Goal: Information Seeking & Learning: Learn about a topic

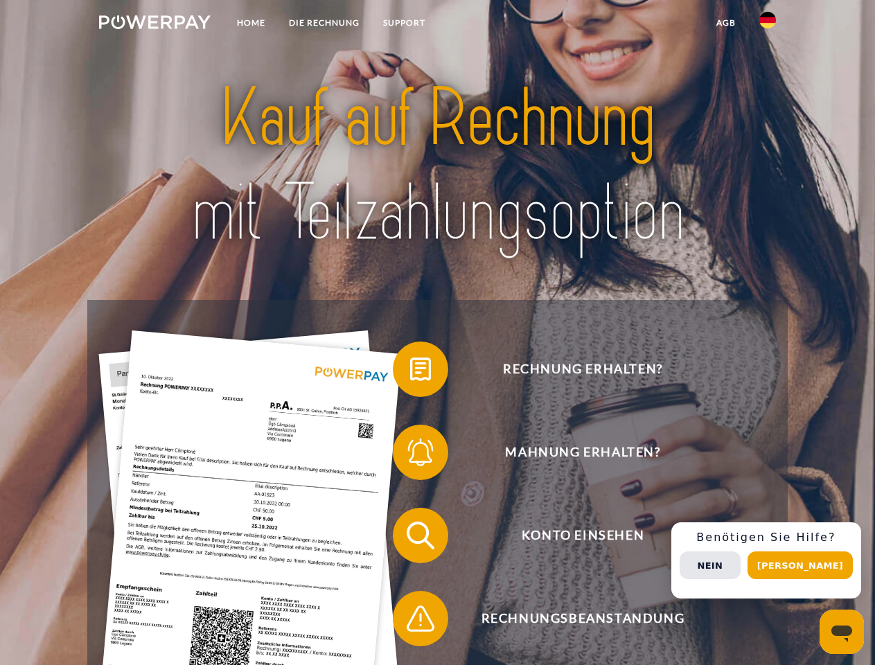
click at [154, 24] on img at bounding box center [155, 22] width 112 height 14
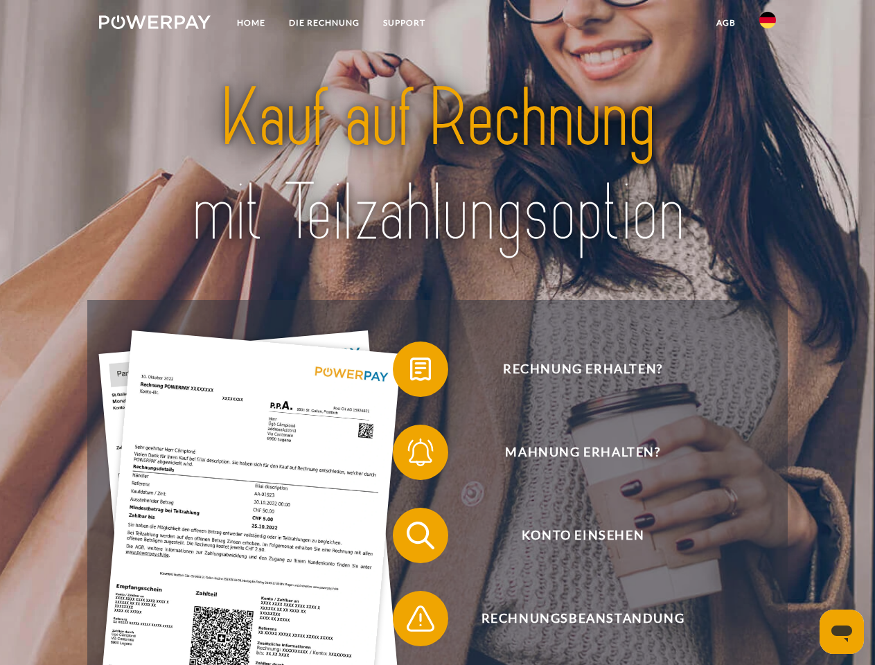
click at [767, 24] on img at bounding box center [767, 20] width 17 height 17
click at [725, 23] on link "agb" at bounding box center [725, 22] width 43 height 25
click at [410, 372] on span at bounding box center [399, 369] width 69 height 69
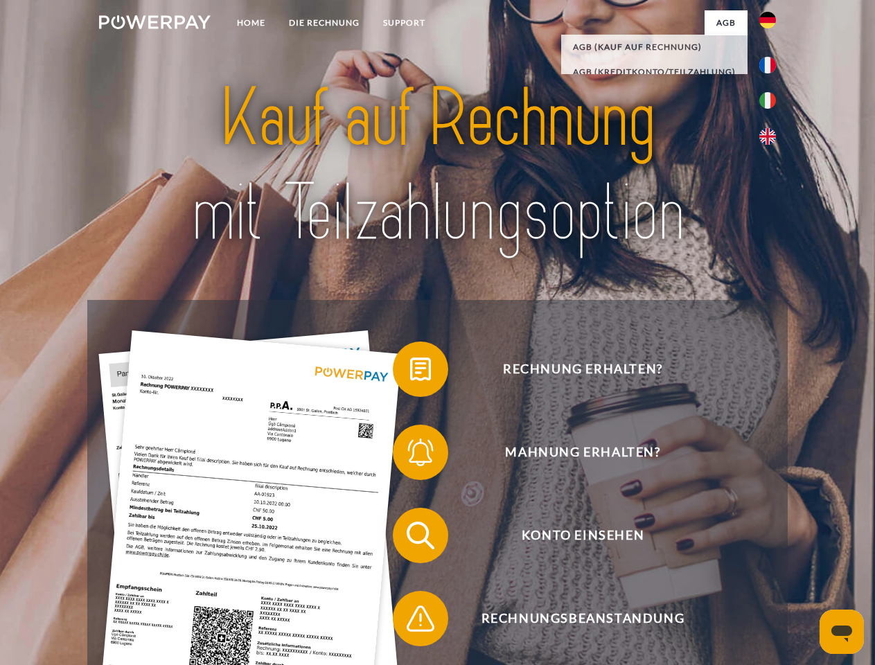
click at [410, 455] on span at bounding box center [399, 452] width 69 height 69
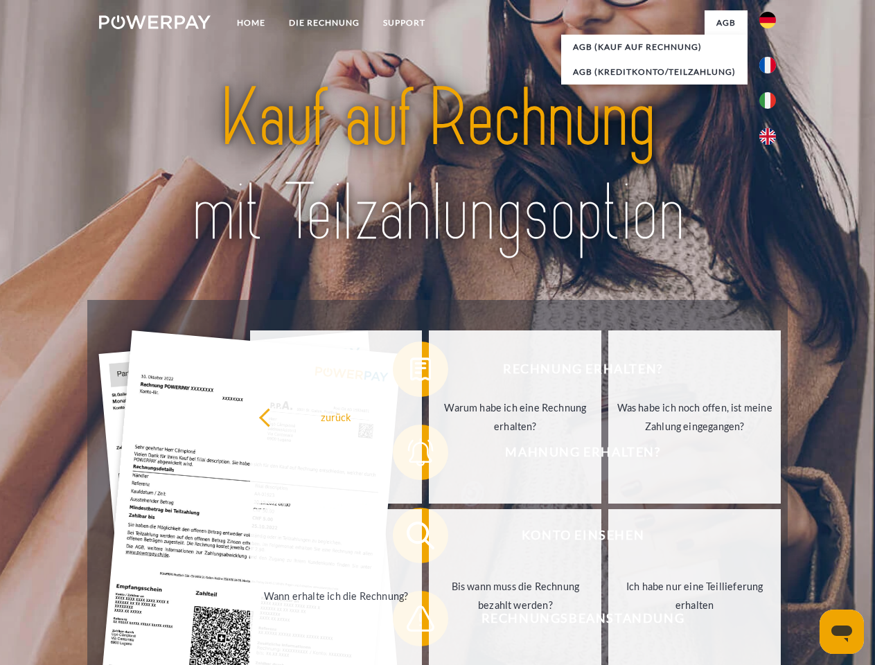
click at [429, 538] on link "Bis wann muss die Rechnung bezahlt werden?" at bounding box center [515, 595] width 172 height 173
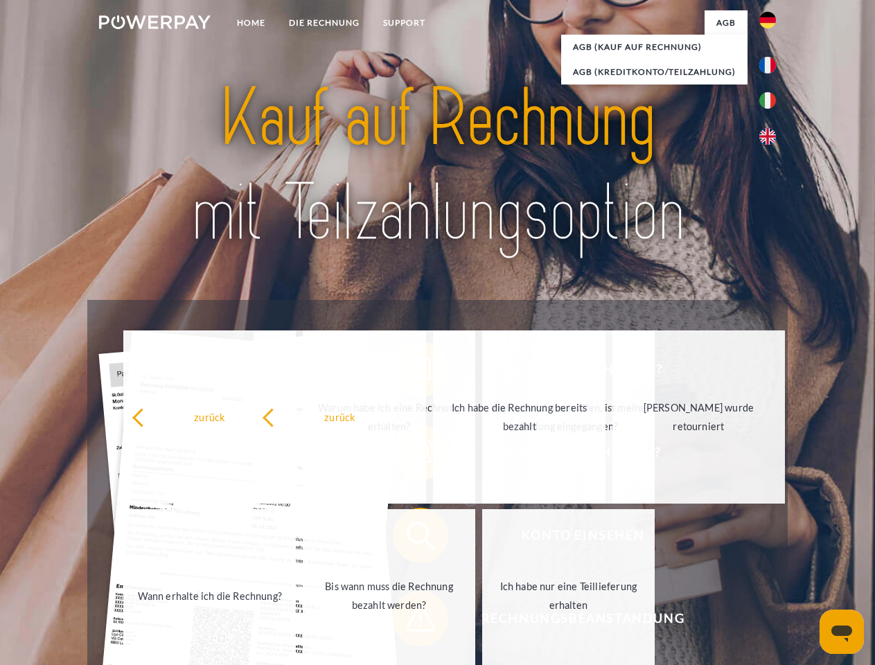
click at [410, 621] on span at bounding box center [399, 618] width 69 height 69
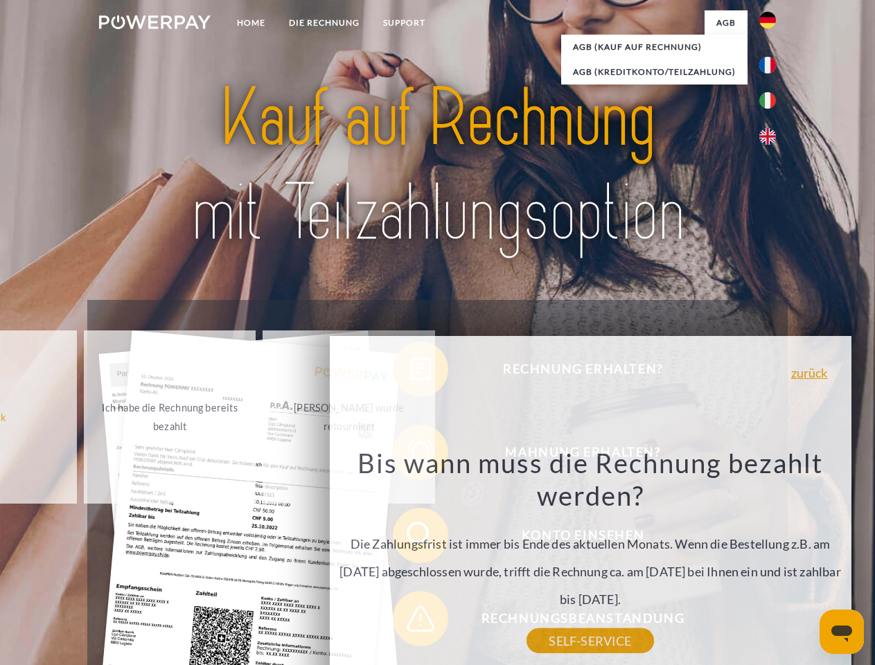
click at [771, 560] on div "Rechnung erhalten? Mahnung erhalten? Konto einsehen" at bounding box center [437, 577] width 700 height 554
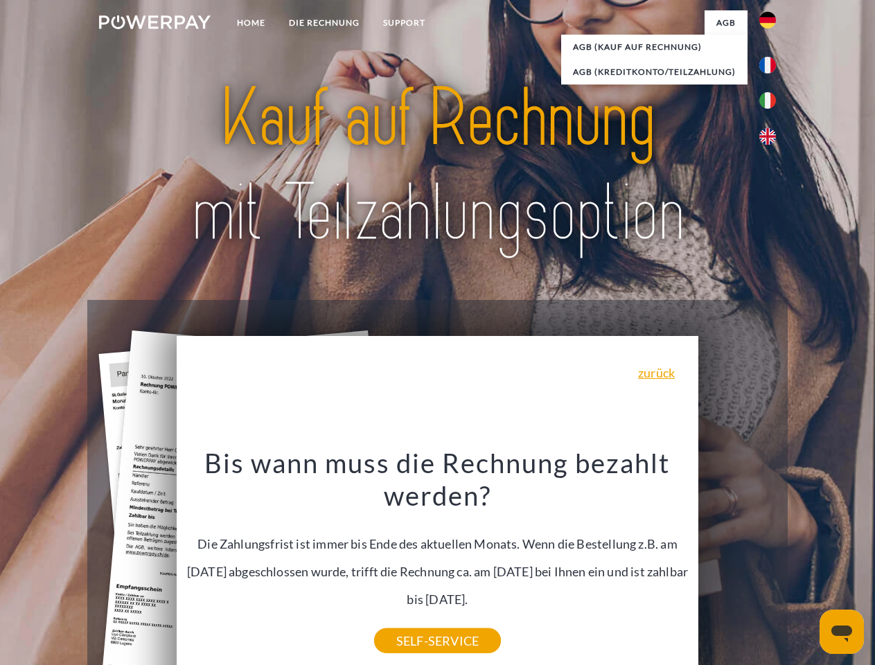
click at [737, 563] on span "Konto einsehen" at bounding box center [582, 535] width 339 height 55
click at [805, 565] on header "Home DIE RECHNUNG SUPPORT" at bounding box center [437, 478] width 875 height 957
